Goal: Transaction & Acquisition: Purchase product/service

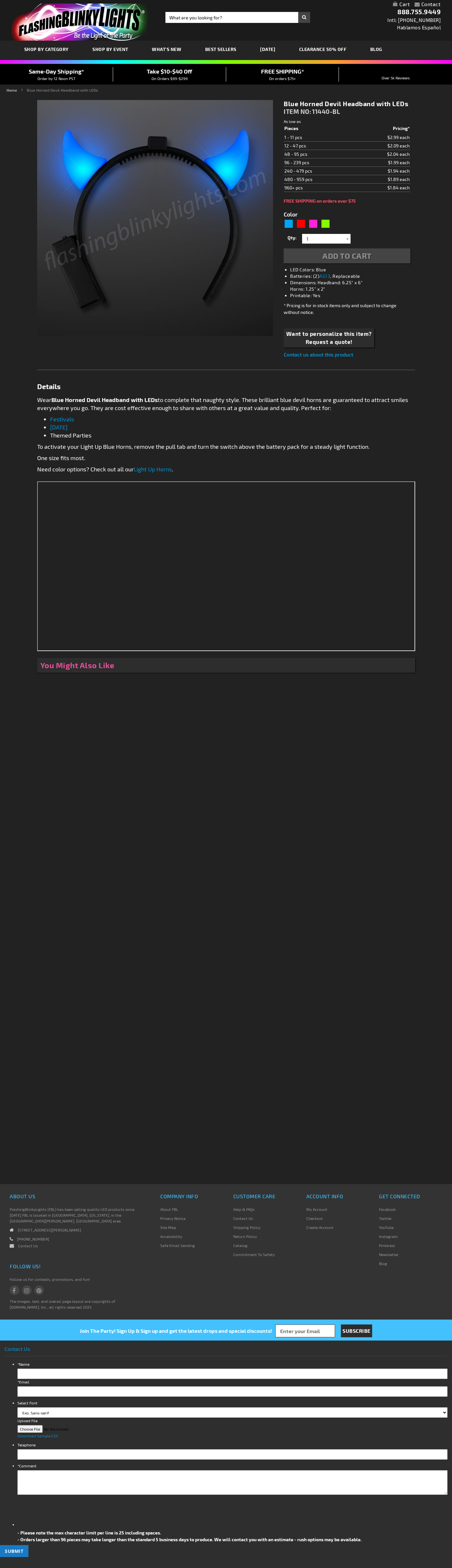
type input "5629"
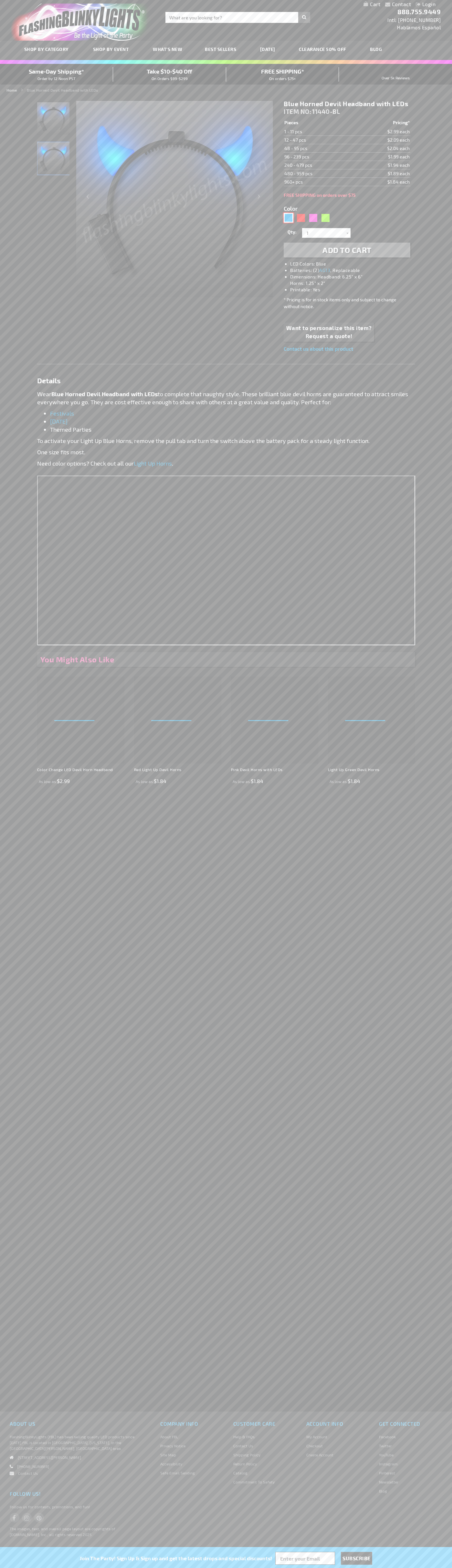
click at [288, 218] on div "Blue" at bounding box center [288, 218] width 10 height 10
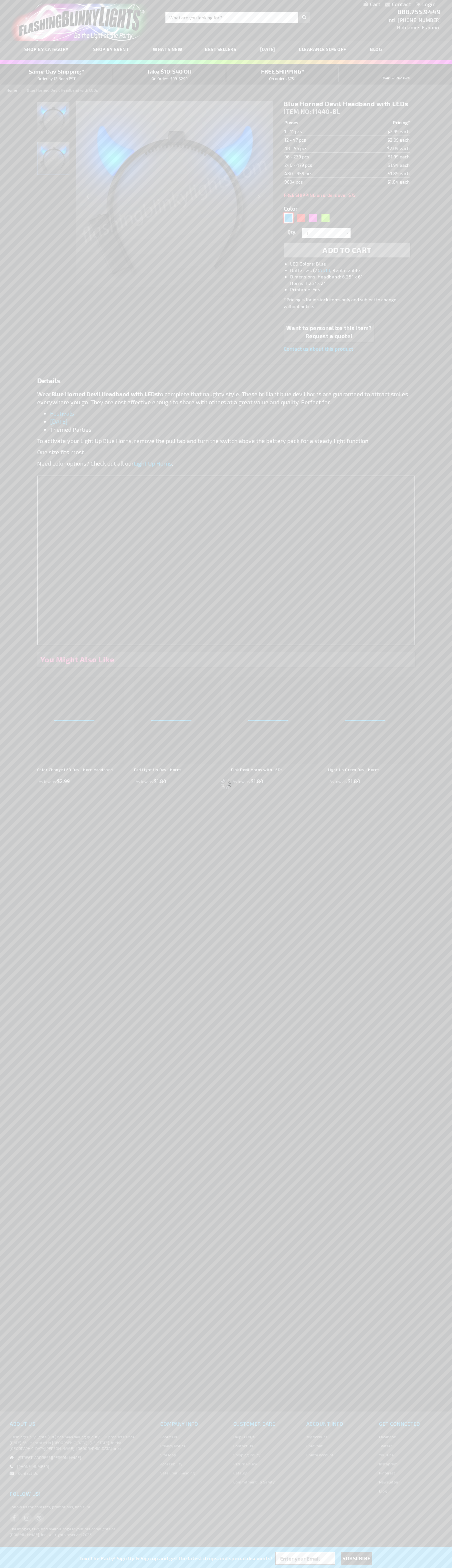
select select
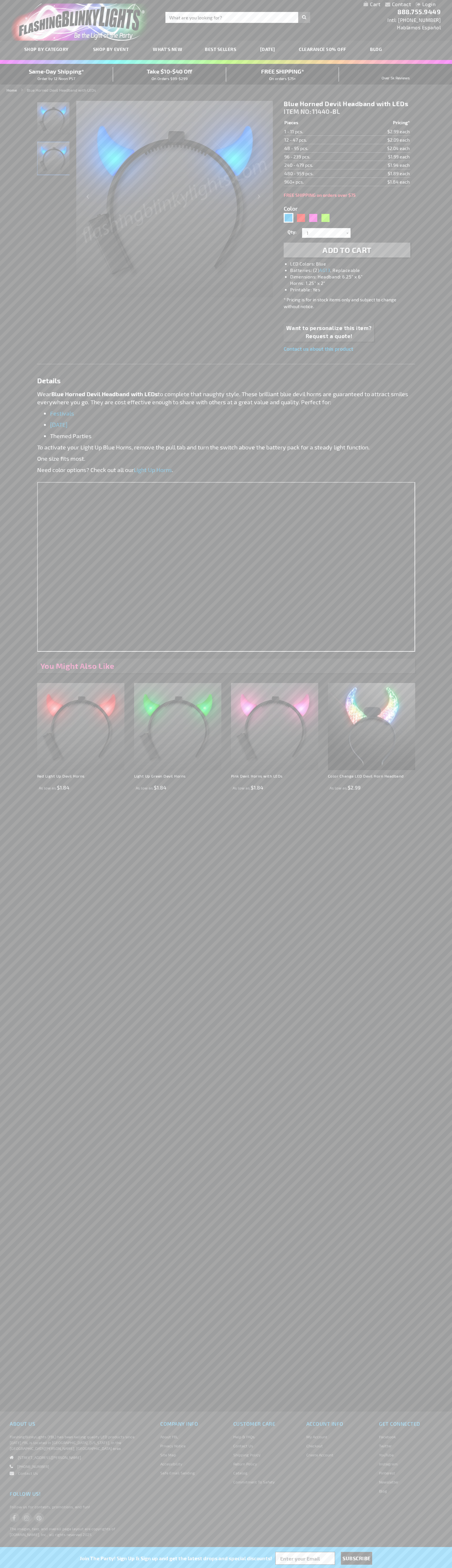
click at [347, 250] on span "Add to Cart" at bounding box center [347, 250] width 49 height 9
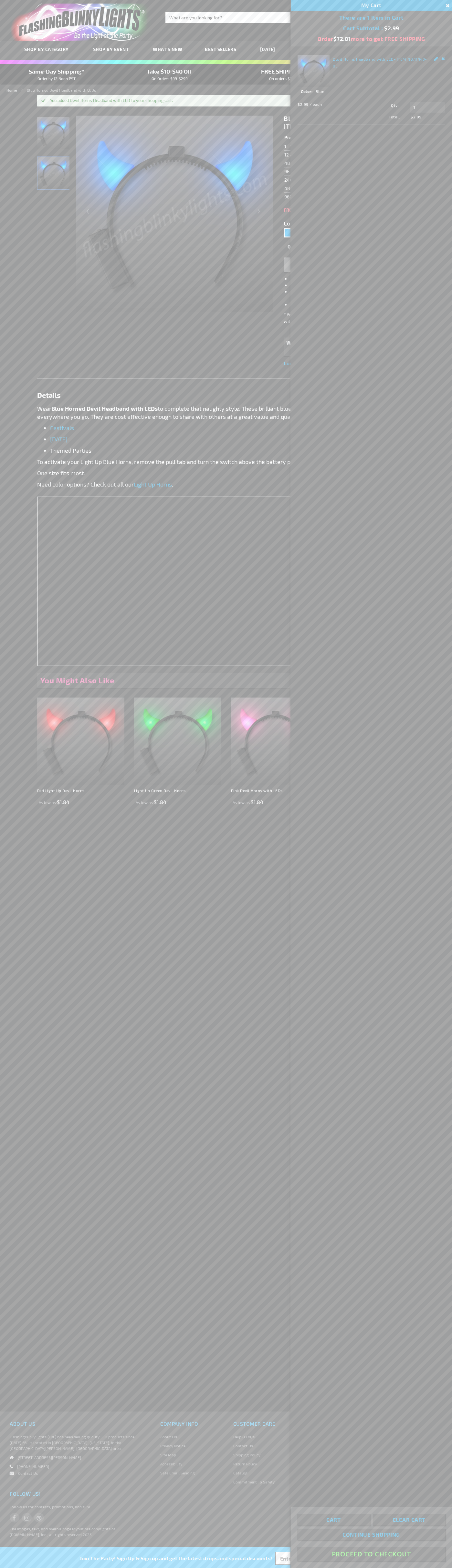
click at [371, 1554] on button "Proceed To Checkout" at bounding box center [371, 1554] width 148 height 15
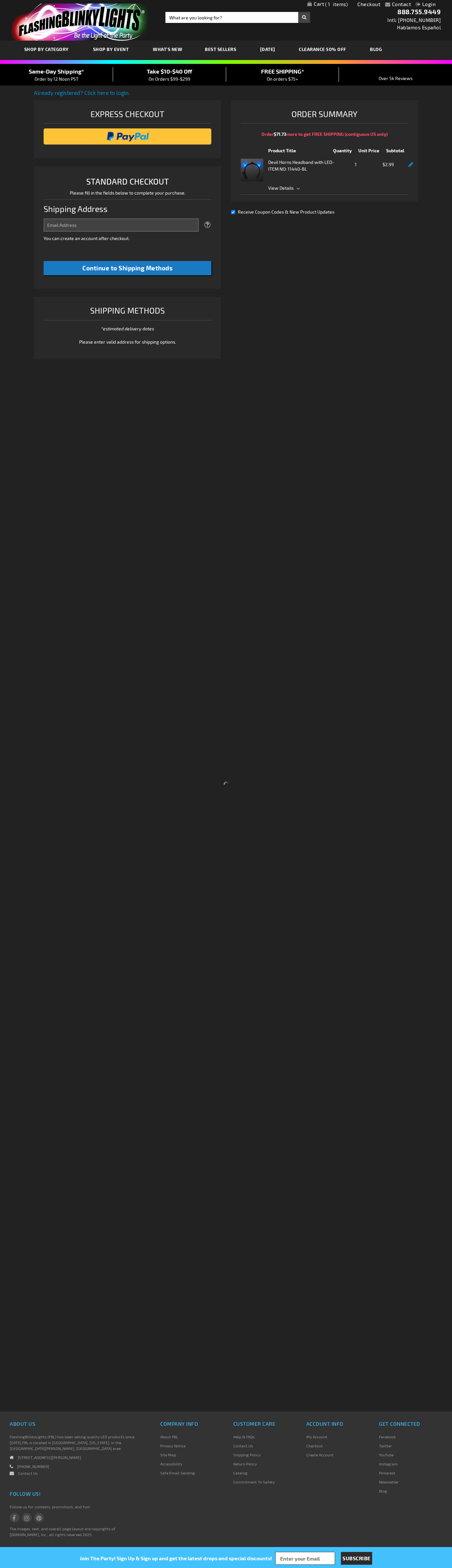
select select "US"
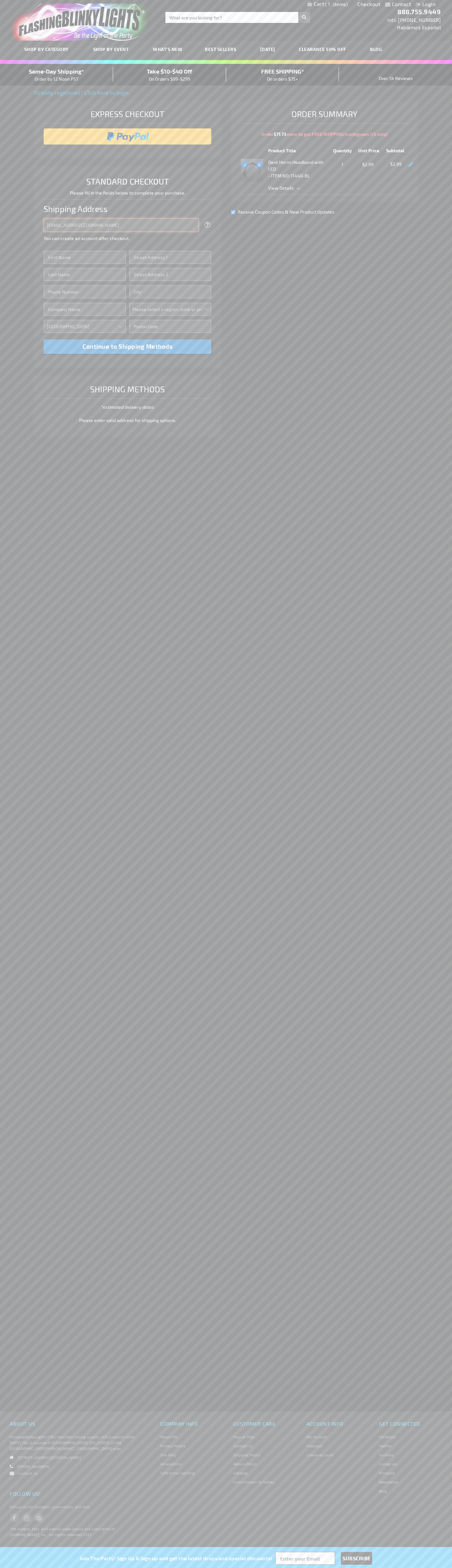
type input "johnsmith005@storebotmail.joonix.net"
type input "John"
type input "76 Ninth Avenue"
type input "First floor"
type input "new york"
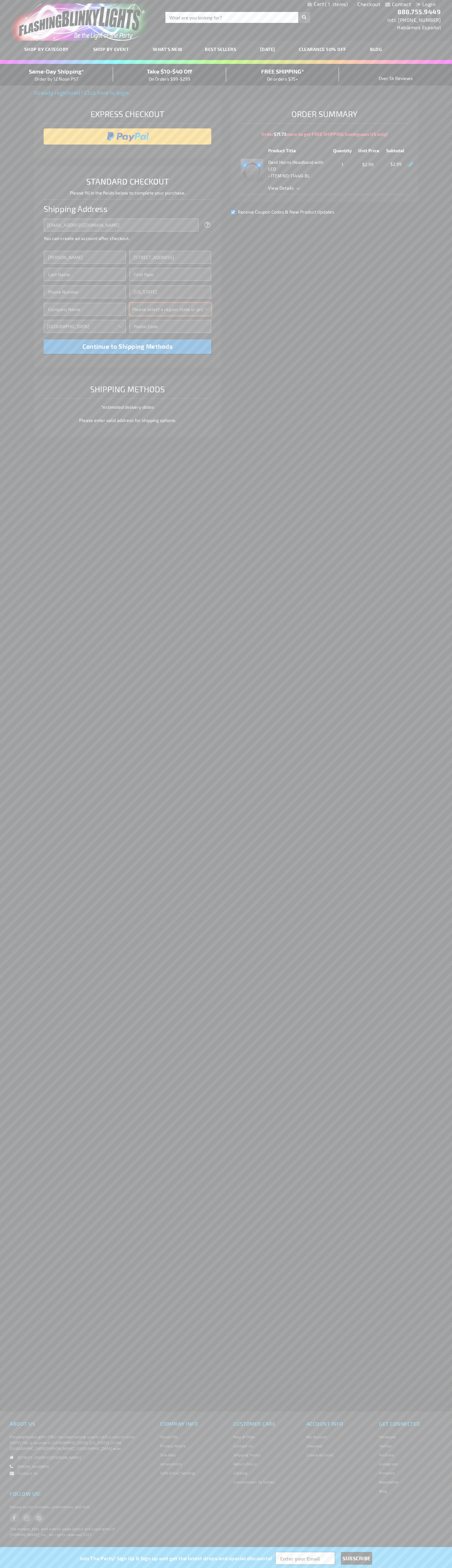
select select "43"
type input "10011"
type input "Smith"
type input "6502530000"
type input "John Smith"
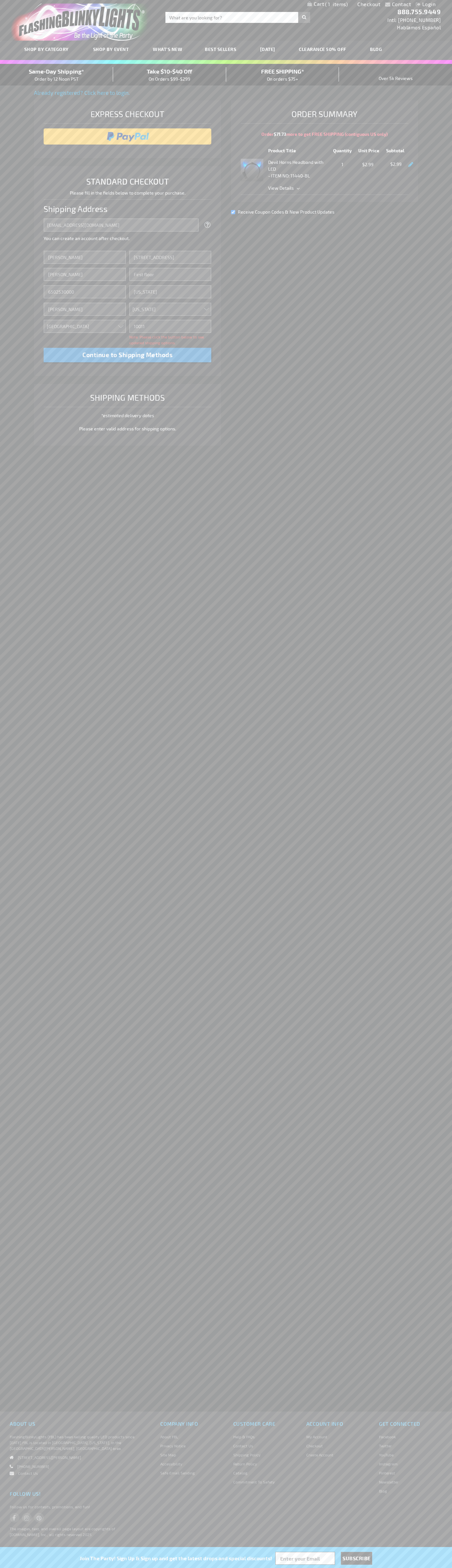
click at [57, 75] on div "Same-Day Shipping* Order by 12 Noon PST" at bounding box center [57, 74] width 113 height 15
click at [127, 136] on input "image" at bounding box center [127, 136] width 161 height 13
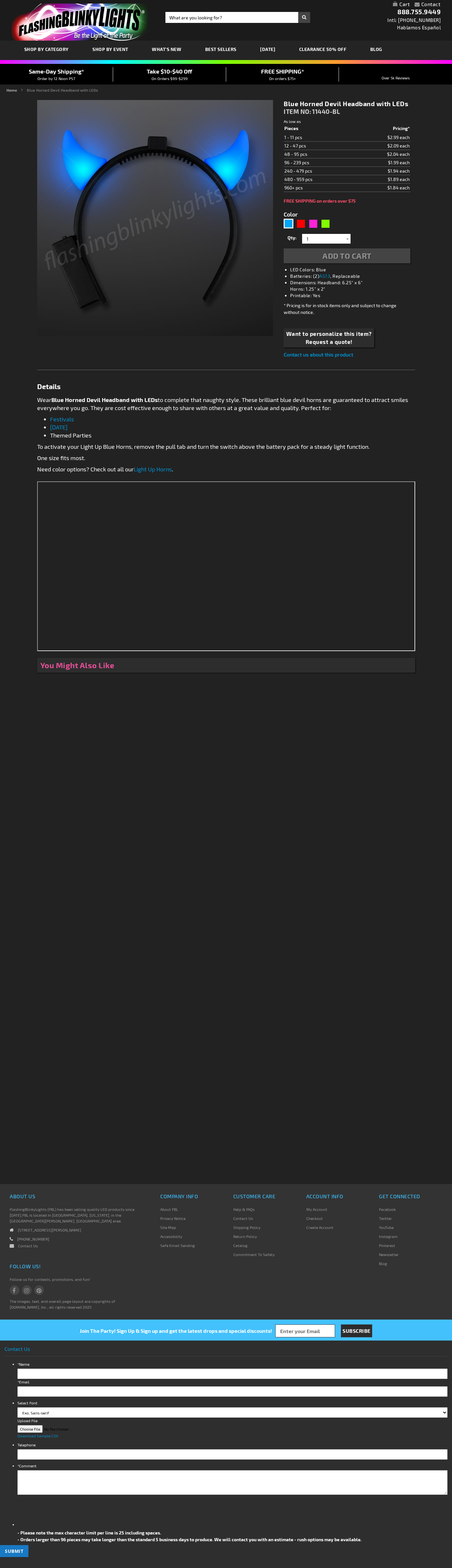
type input "5629"
